Goal: Information Seeking & Learning: Learn about a topic

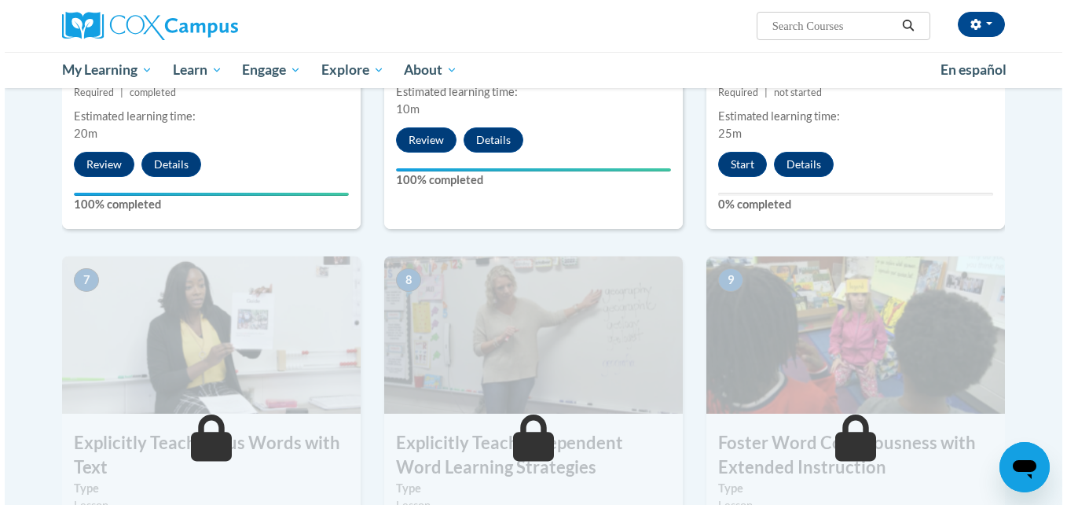
scroll to position [1004, 0]
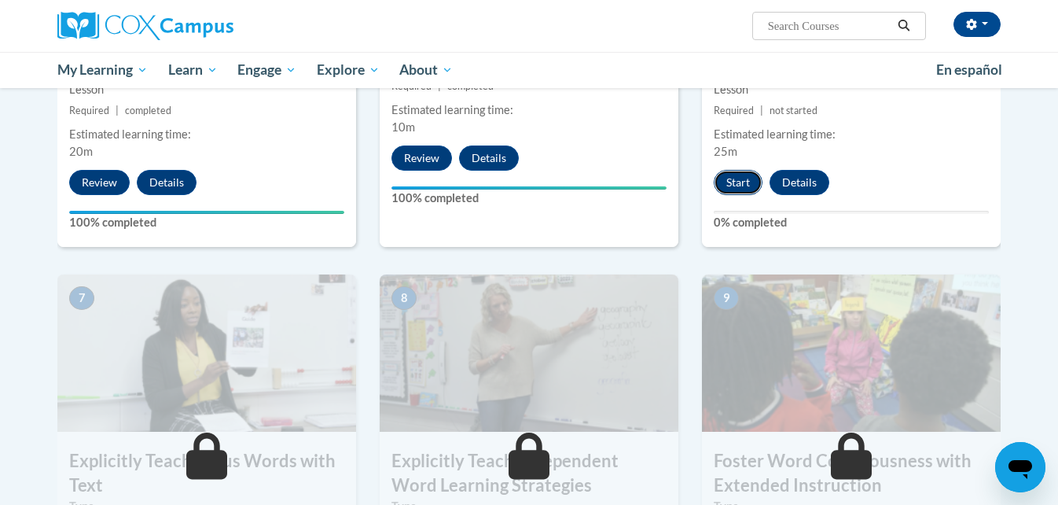
click at [747, 177] on button "Start" at bounding box center [738, 182] width 49 height 25
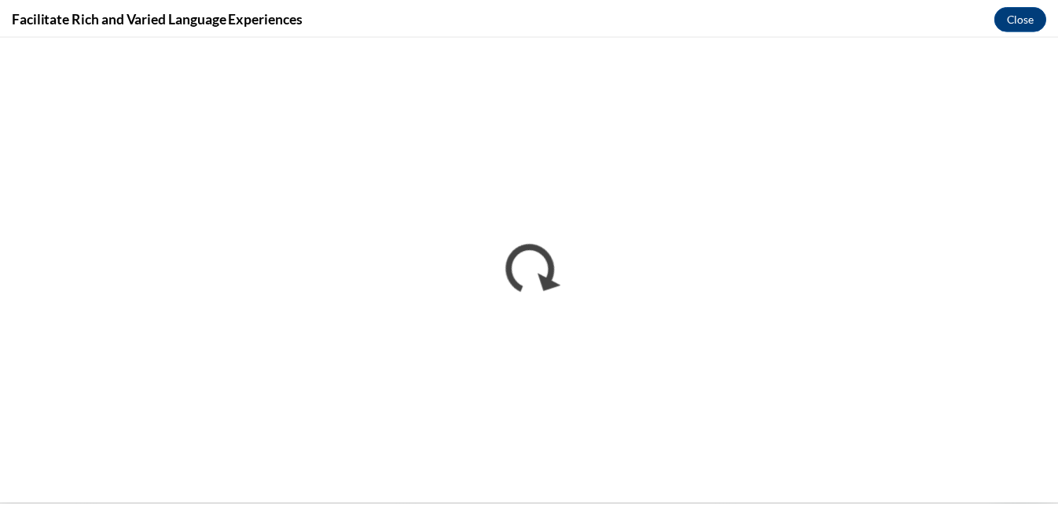
scroll to position [0, 0]
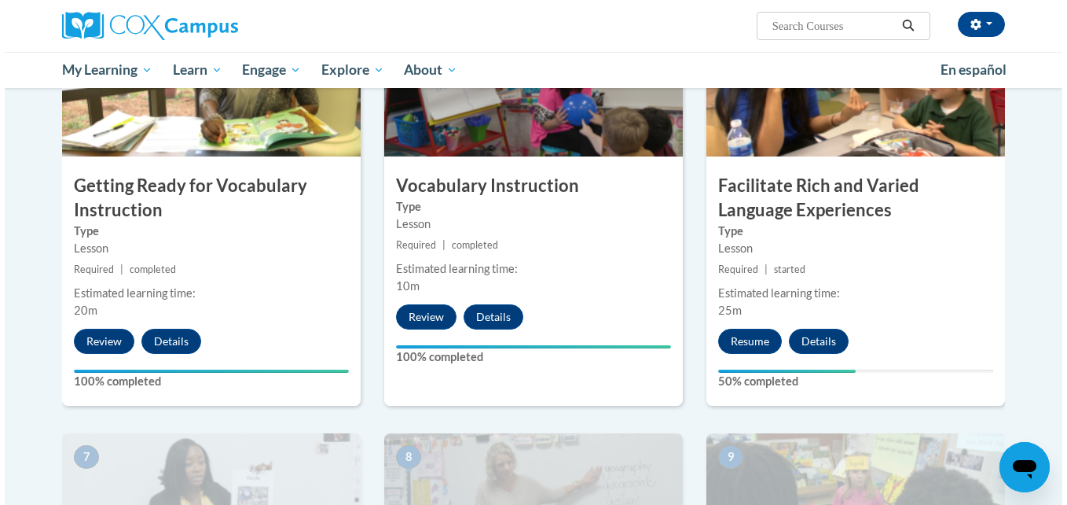
scroll to position [869, 0]
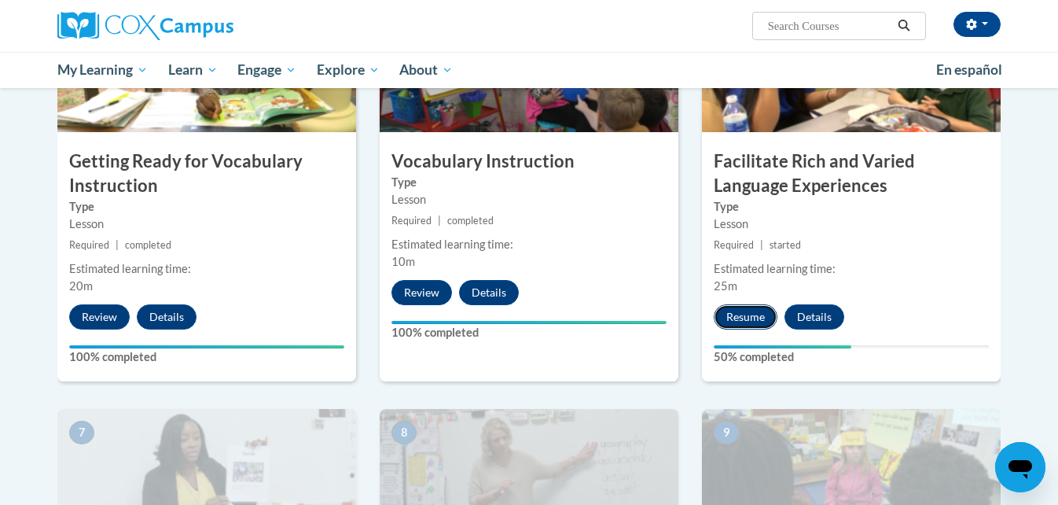
click at [738, 318] on button "Resume" at bounding box center [746, 316] width 64 height 25
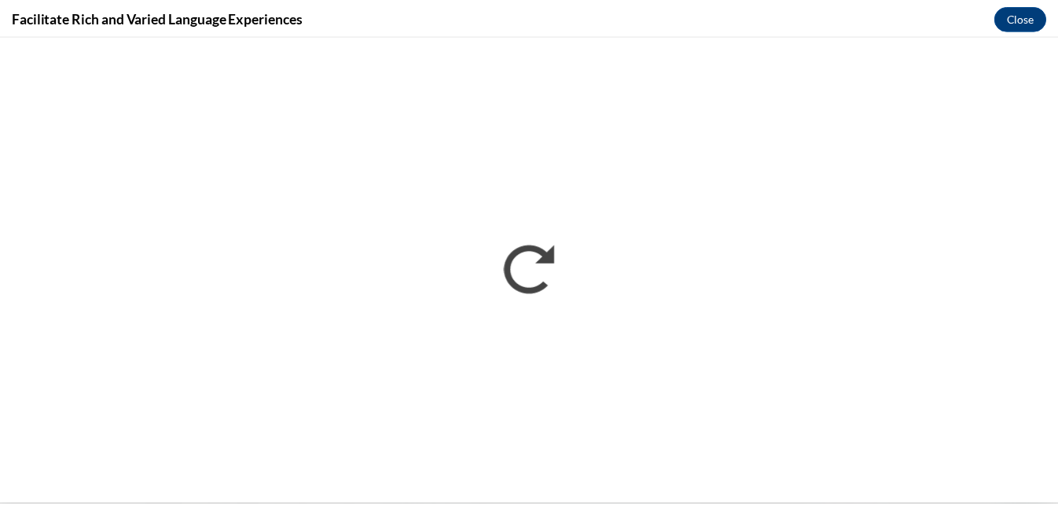
scroll to position [0, 0]
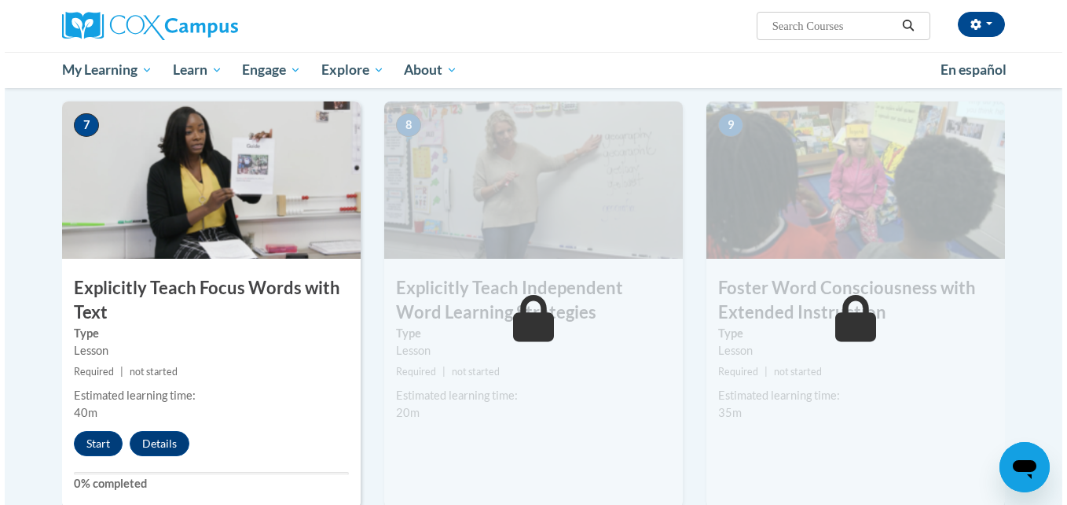
scroll to position [1232, 0]
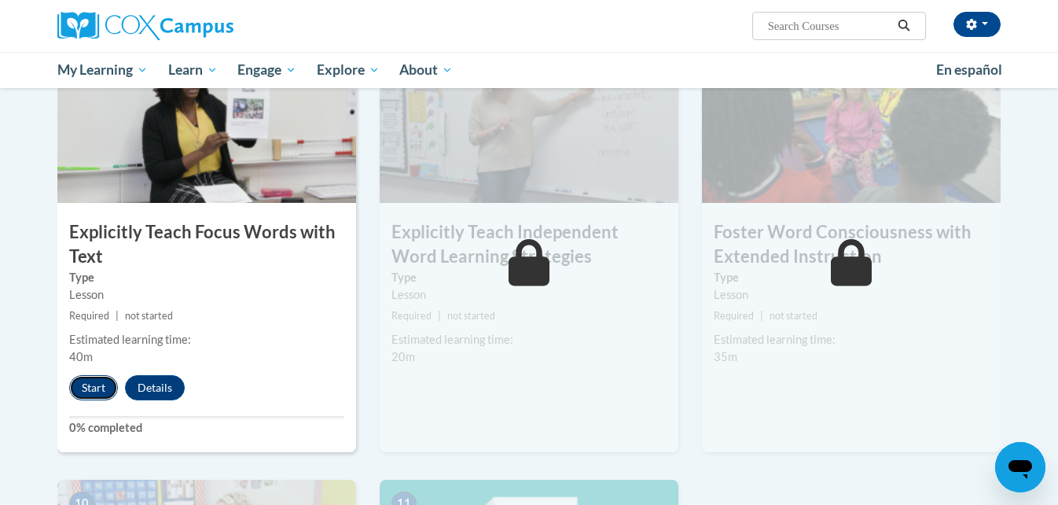
click at [97, 384] on button "Start" at bounding box center [93, 387] width 49 height 25
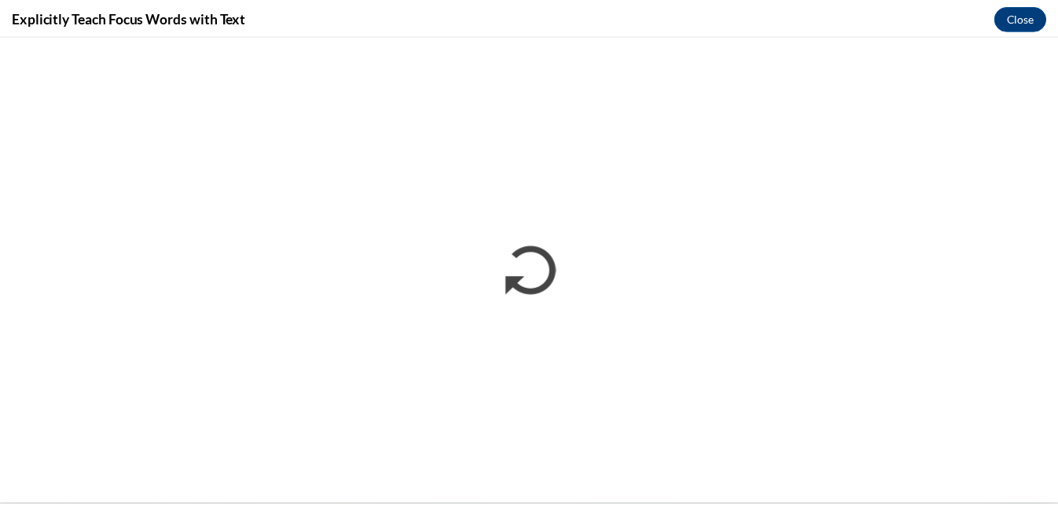
scroll to position [0, 0]
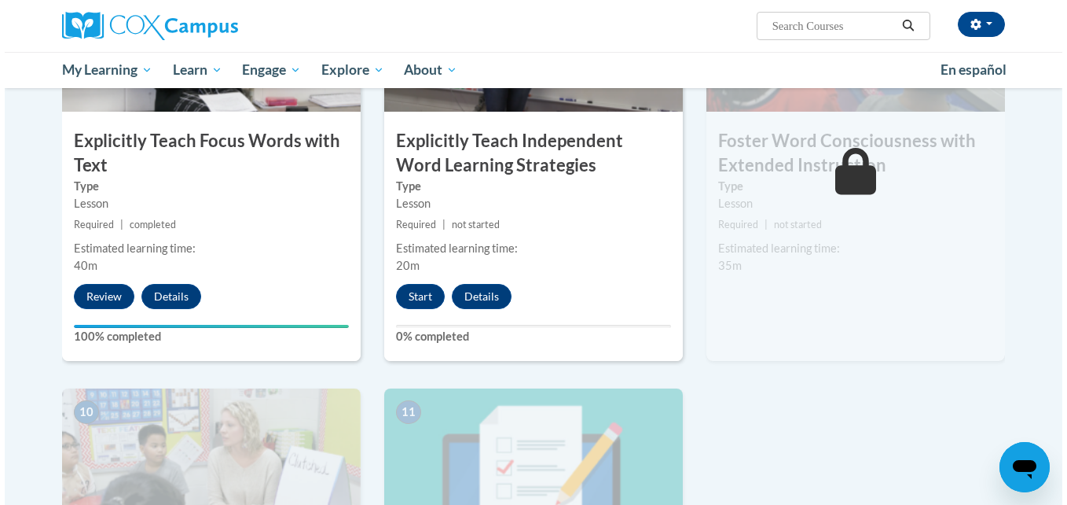
scroll to position [1327, 0]
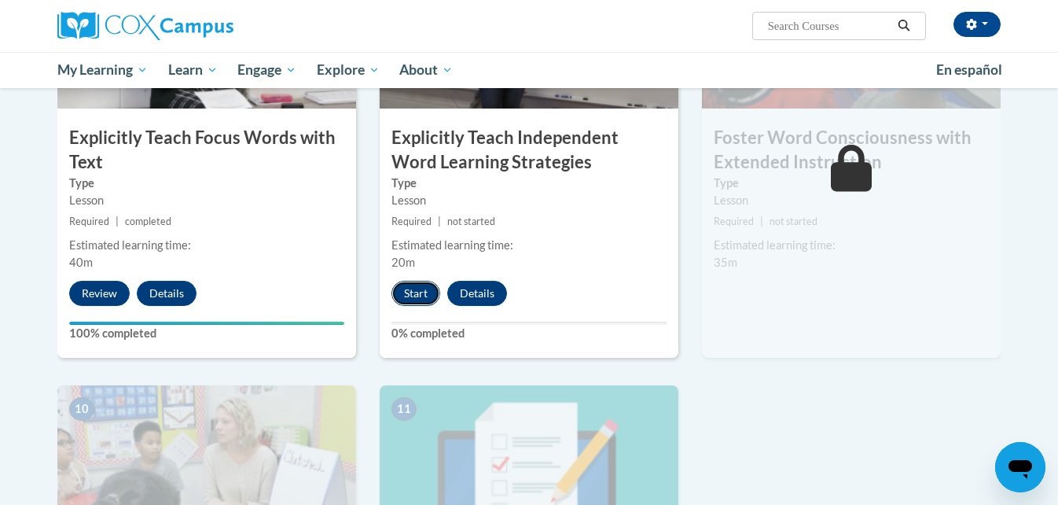
click at [414, 292] on button "Start" at bounding box center [415, 293] width 49 height 25
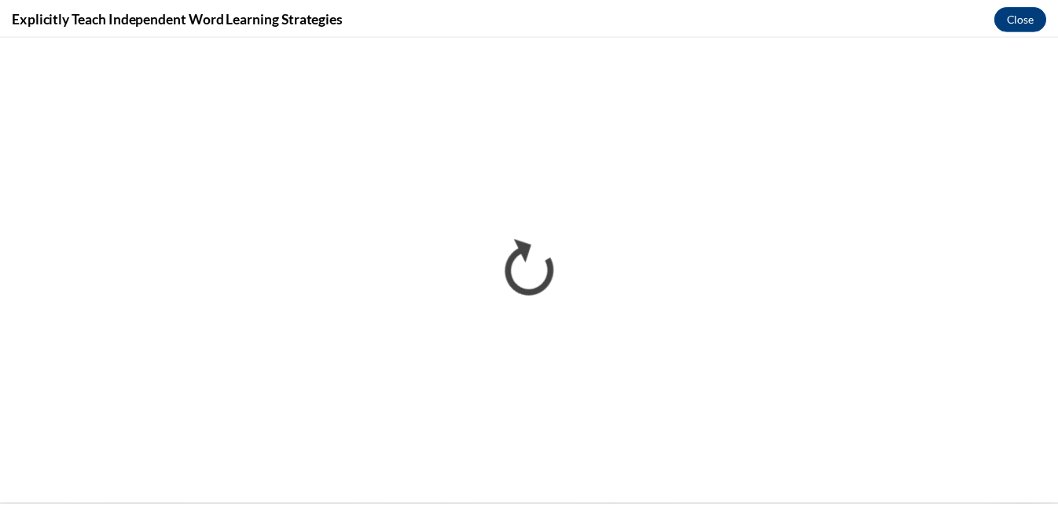
scroll to position [0, 0]
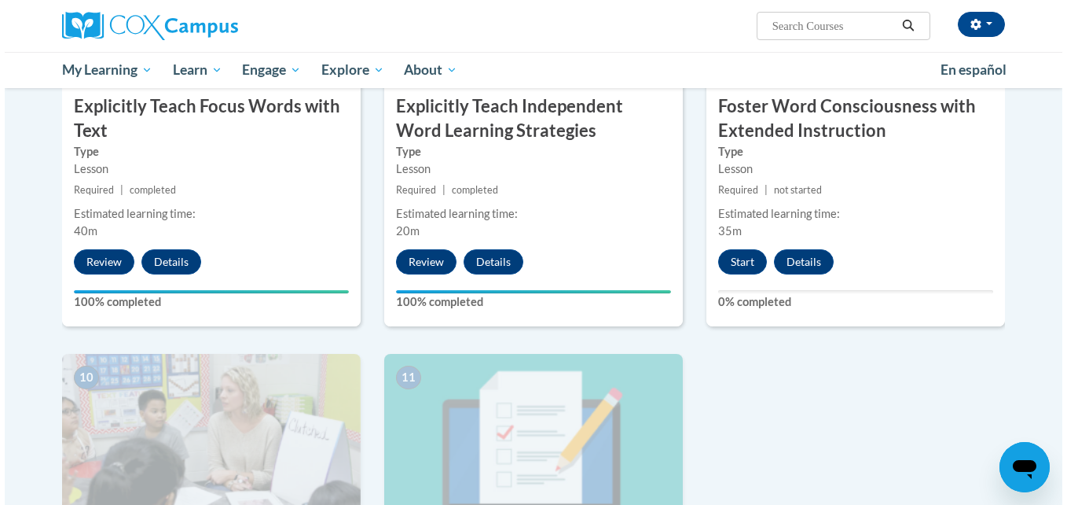
scroll to position [1359, 0]
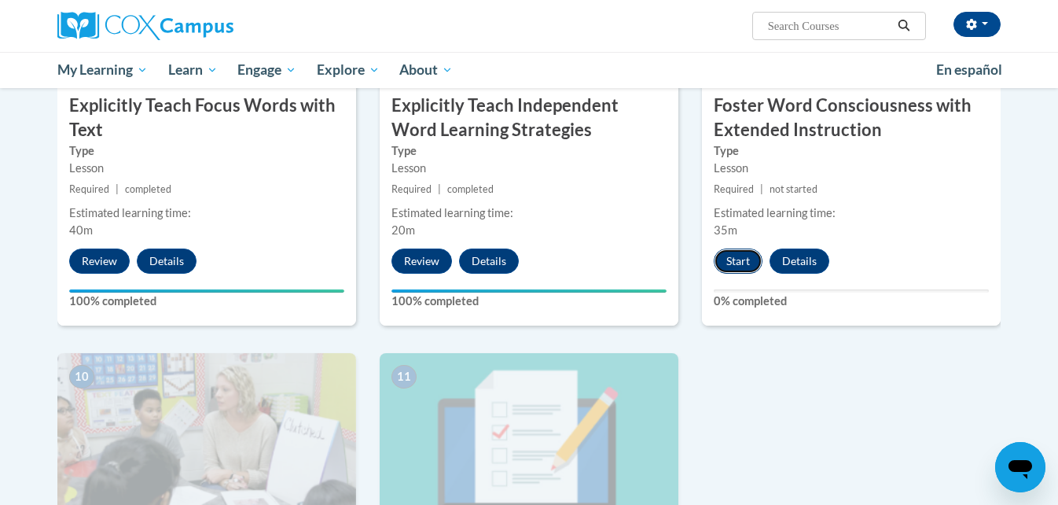
click at [736, 261] on button "Start" at bounding box center [738, 260] width 49 height 25
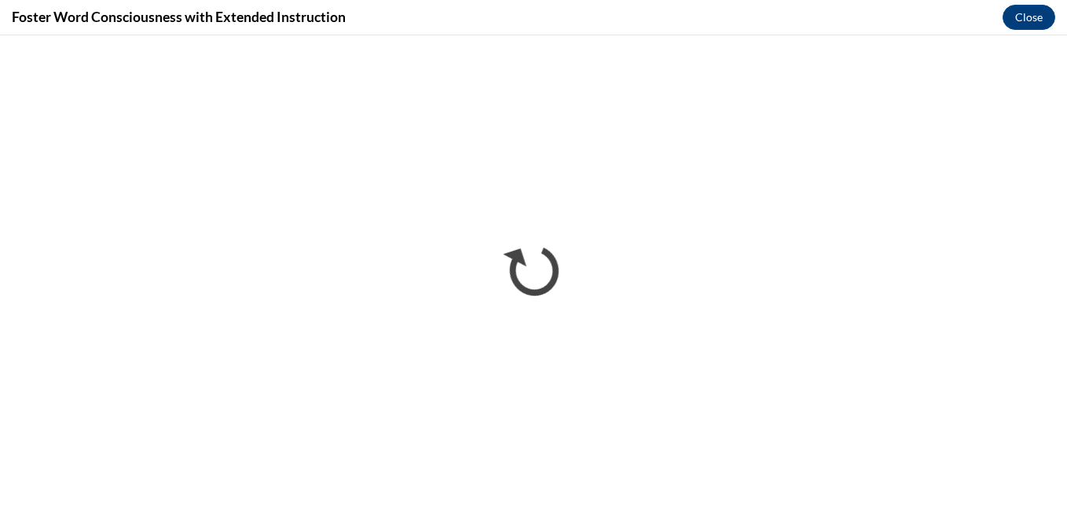
scroll to position [0, 0]
